Goal: Task Accomplishment & Management: Manage account settings

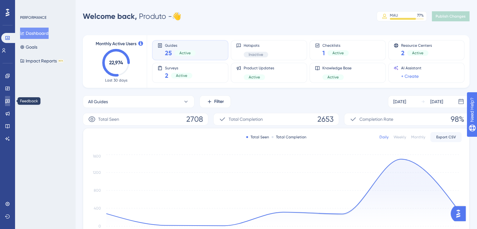
click at [7, 99] on icon at bounding box center [7, 101] width 5 height 5
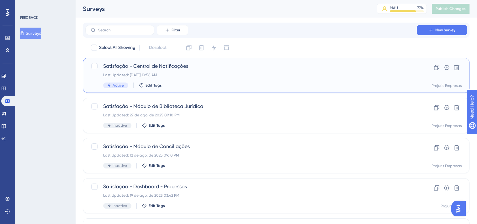
click at [161, 73] on div "Last Updated: [DATE] 10:58 AM" at bounding box center [251, 75] width 296 height 5
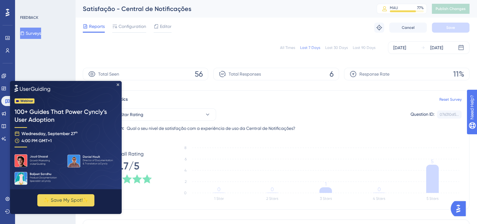
click at [117, 86] on img at bounding box center [66, 135] width 112 height 108
click at [118, 85] on icon "Close Preview" at bounding box center [118, 84] width 3 height 3
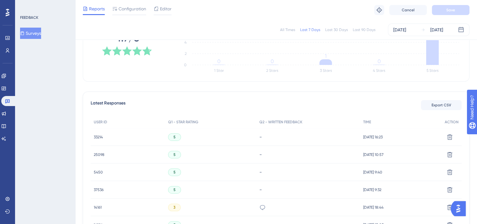
scroll to position [183, 0]
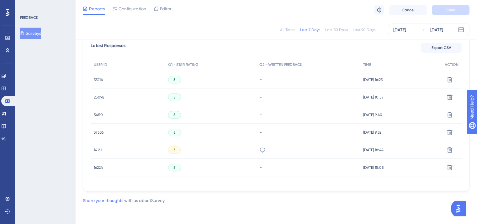
click at [261, 150] on div "Já evoluiu muito, todavia, precisa de mais recursos, a começar pela realocação …" at bounding box center [308, 150] width 104 height 18
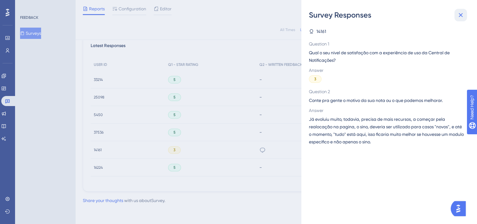
click at [462, 16] on icon at bounding box center [461, 15] width 4 height 4
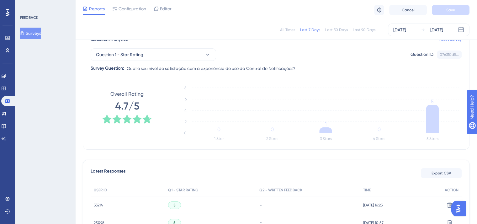
scroll to position [0, 0]
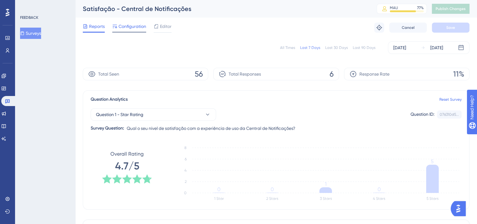
click at [126, 25] on span "Configuration" at bounding box center [133, 27] width 28 height 8
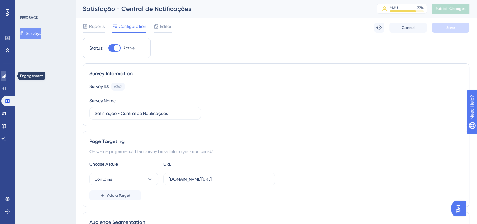
click at [6, 76] on icon at bounding box center [4, 76] width 4 height 4
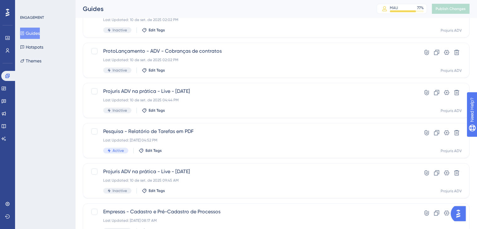
scroll to position [70, 0]
